Goal: Task Accomplishment & Management: Complete application form

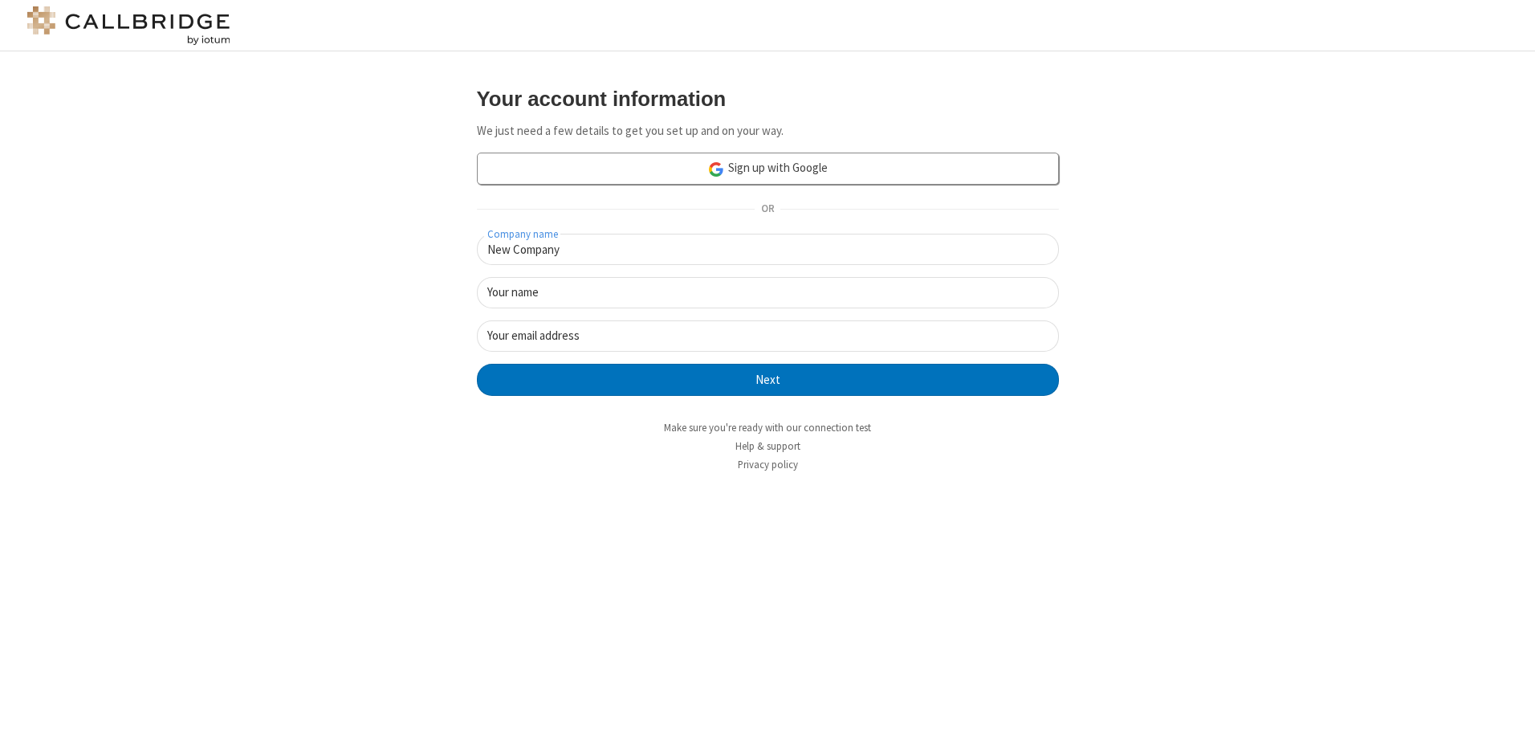
type input "New Company"
type input "New User"
type input "[EMAIL_ADDRESS][DOMAIN_NAME]"
click button "Next" at bounding box center [768, 380] width 582 height 32
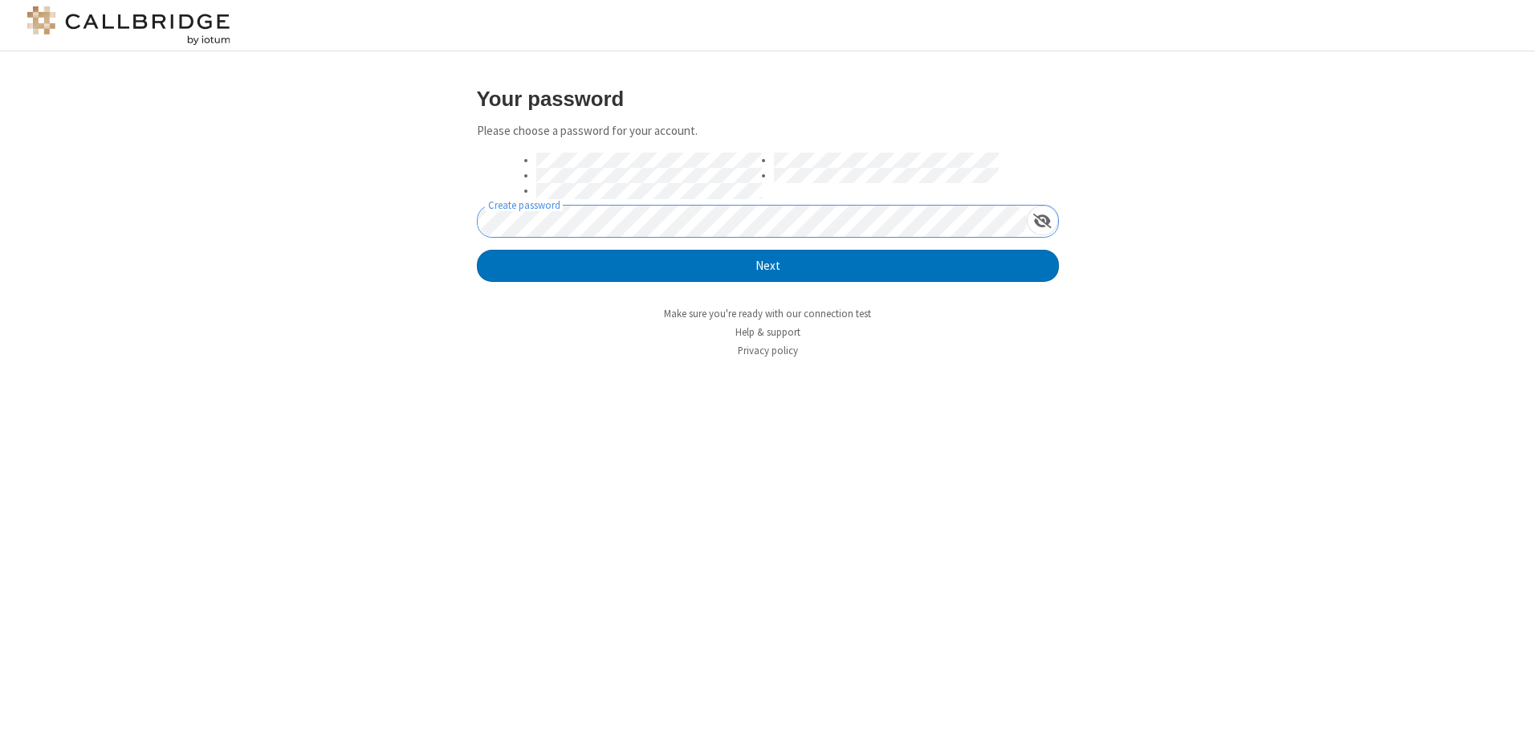
click button "Next" at bounding box center [768, 266] width 582 height 32
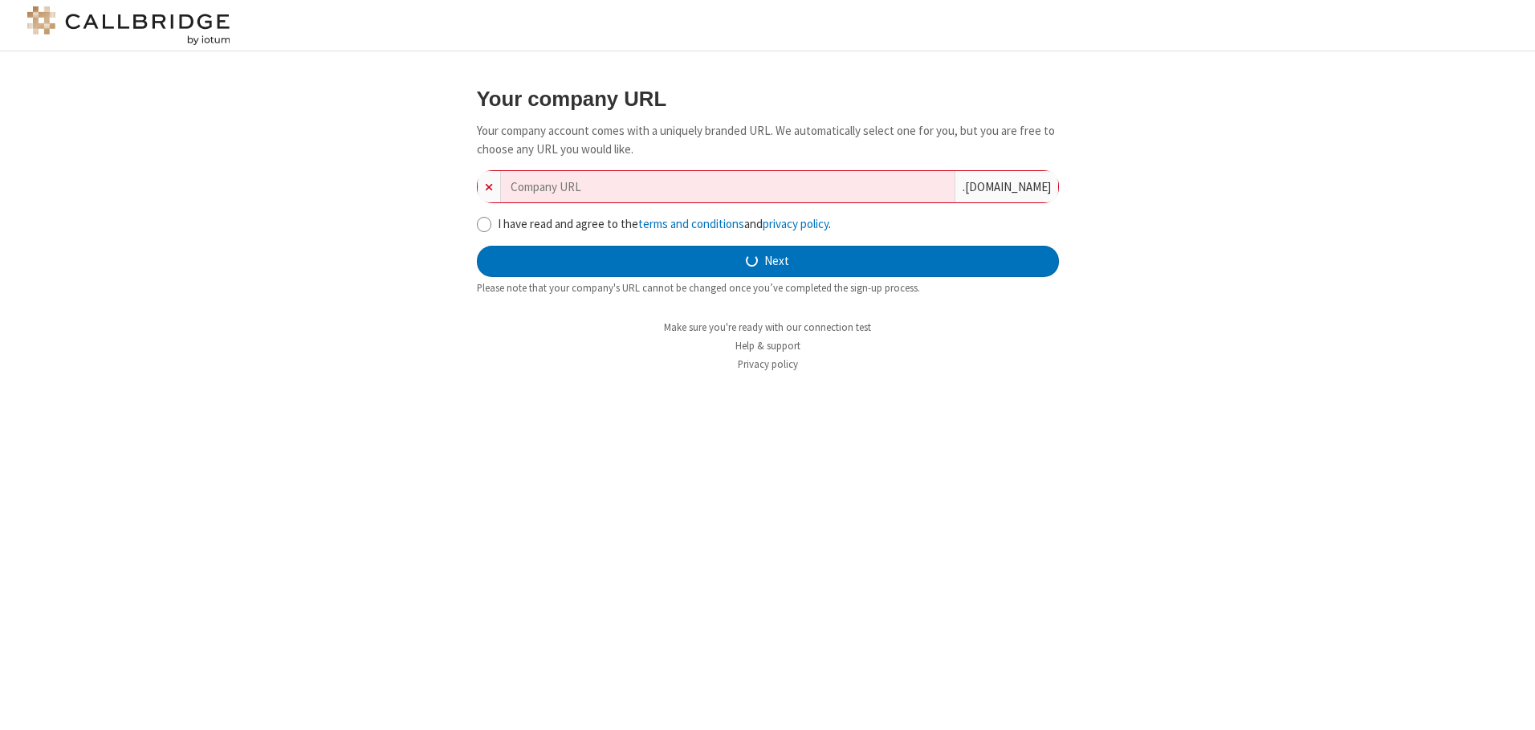
type input "new-company-optimizing-8604"
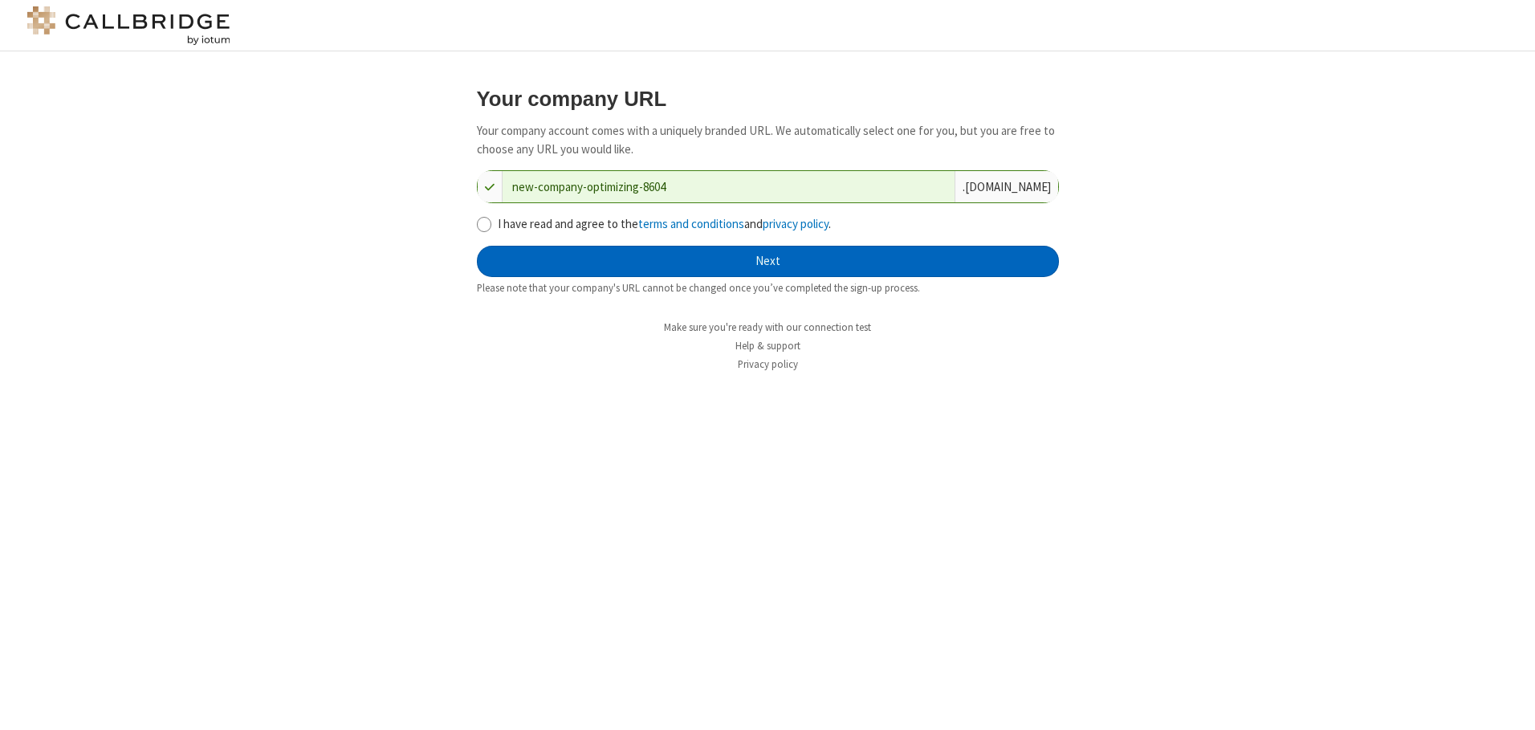
click at [767, 261] on button "Next" at bounding box center [768, 262] width 582 height 32
